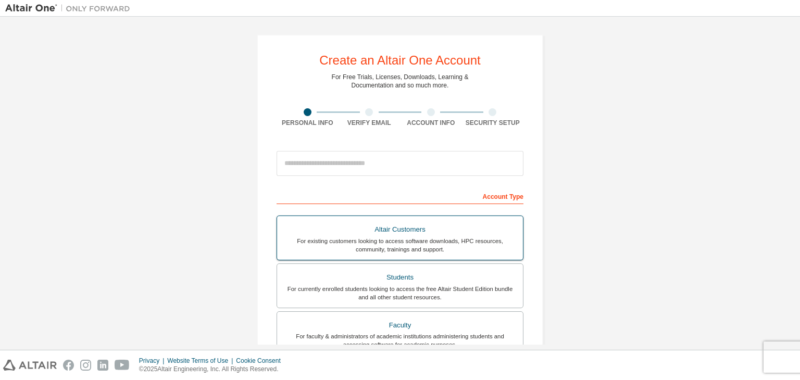
scroll to position [62, 0]
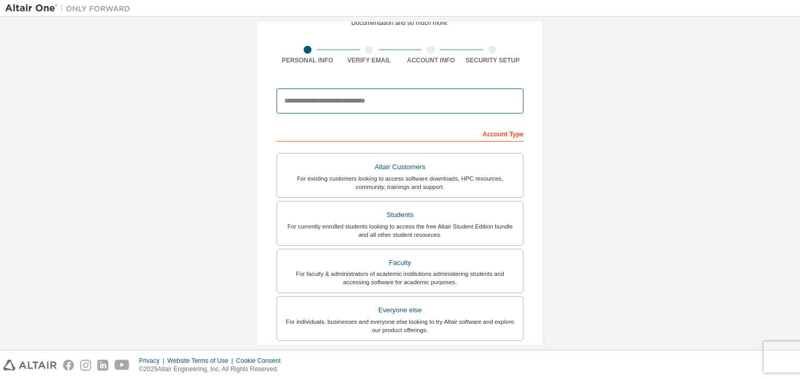
click at [417, 100] on input "email" at bounding box center [399, 101] width 247 height 25
type input "**********"
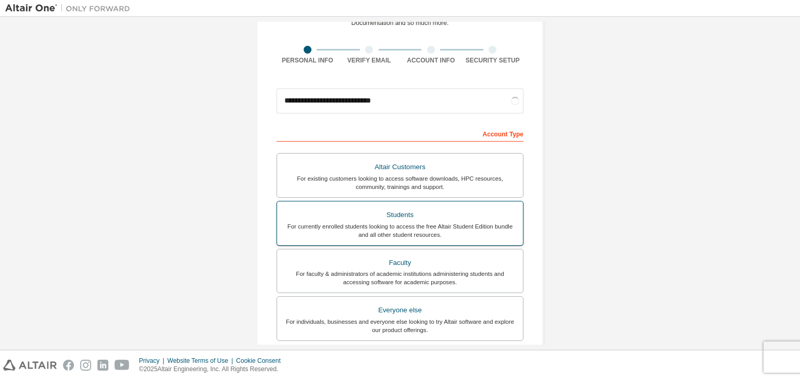
click at [380, 230] on div "For currently enrolled students looking to access the free Altair Student Editi…" at bounding box center [399, 230] width 233 height 17
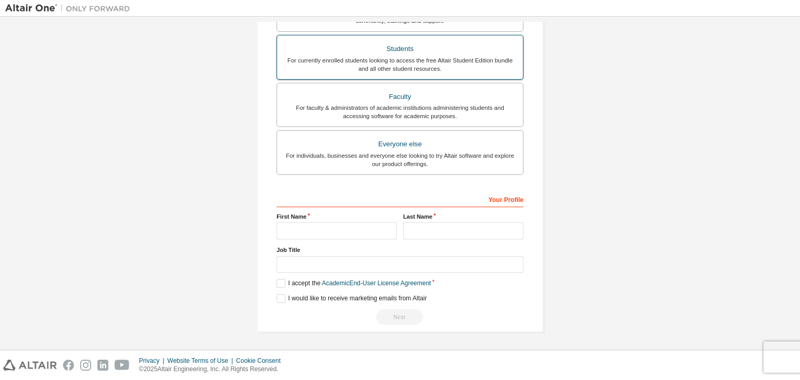
scroll to position [226, 0]
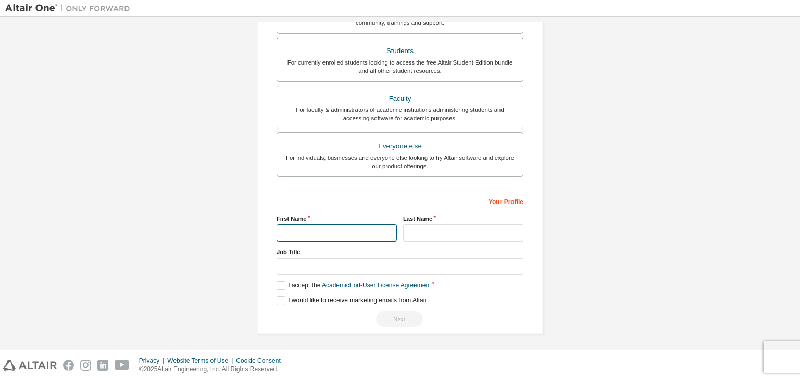
click at [356, 230] on input "text" at bounding box center [336, 232] width 120 height 17
type input "******"
type input "*****"
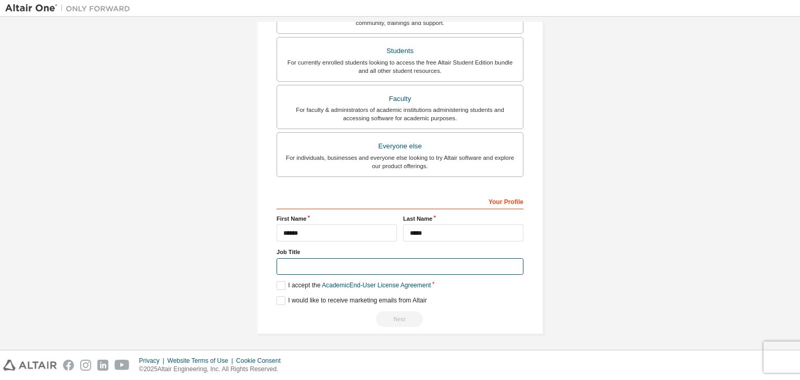
click at [342, 272] on input "text" at bounding box center [399, 266] width 247 height 17
click at [298, 282] on label "I accept the Academic End-User License Agreement" at bounding box center [353, 285] width 154 height 9
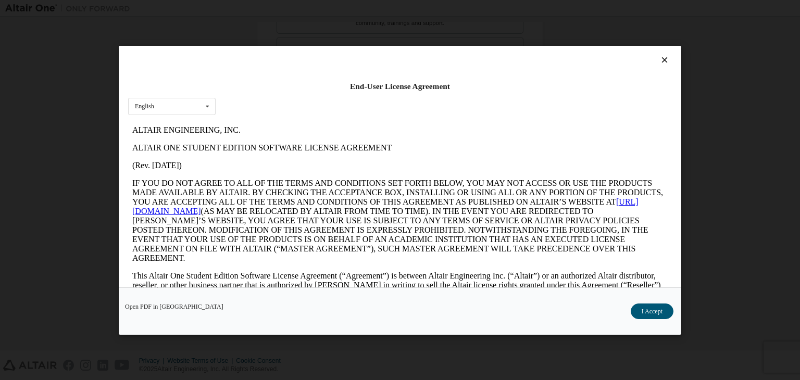
scroll to position [0, 0]
click at [662, 313] on button "I Accept" at bounding box center [652, 312] width 43 height 16
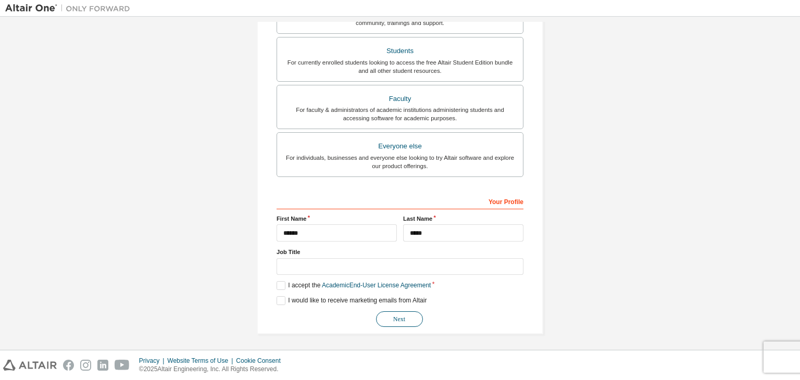
click at [389, 311] on button "Next" at bounding box center [399, 319] width 47 height 16
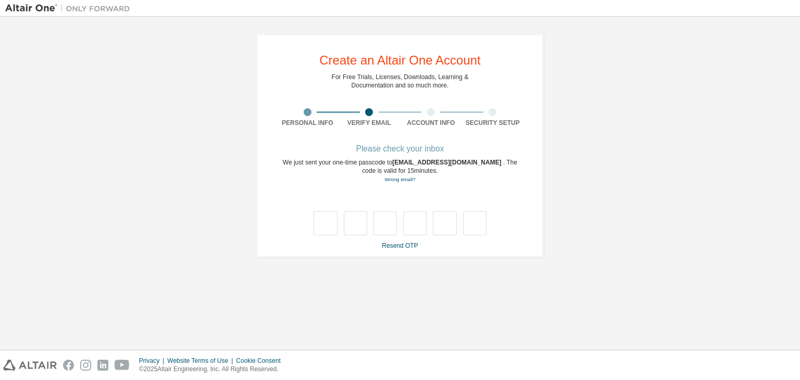
click at [332, 198] on div at bounding box center [399, 212] width 247 height 45
click at [329, 222] on input "text" at bounding box center [324, 223] width 23 height 24
type input "*"
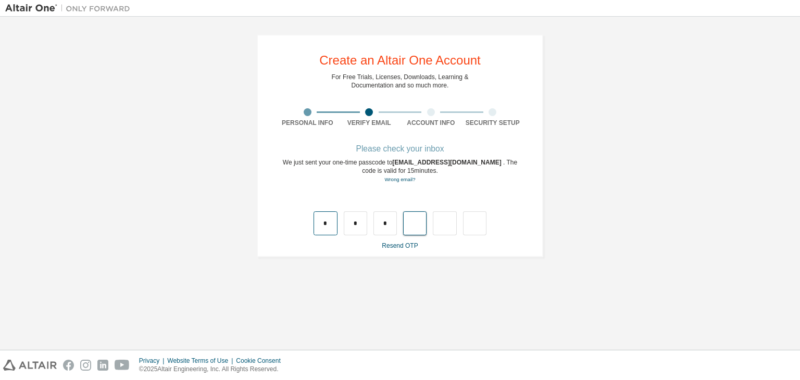
type input "*"
